Goal: Transaction & Acquisition: Purchase product/service

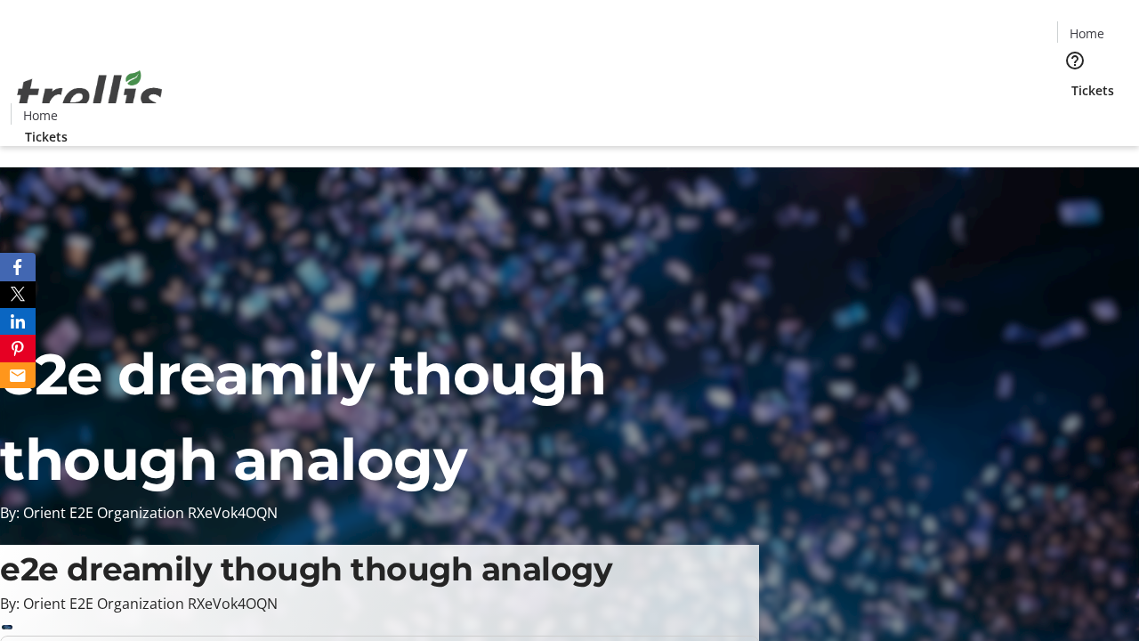
click at [1071, 81] on span "Tickets" at bounding box center [1092, 90] width 43 height 19
